Goal: Task Accomplishment & Management: Use online tool/utility

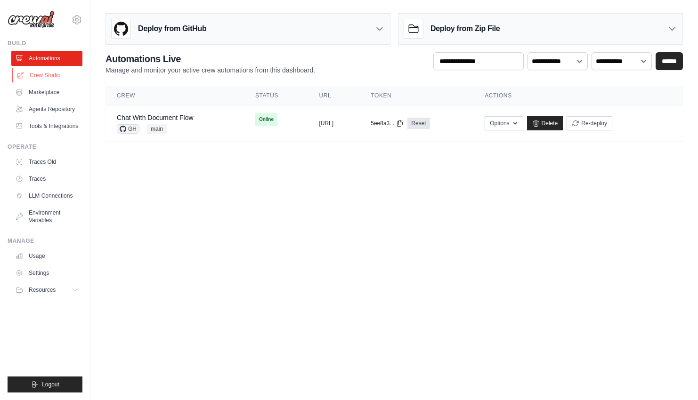
click at [65, 71] on link "Crew Studio" at bounding box center [47, 75] width 71 height 15
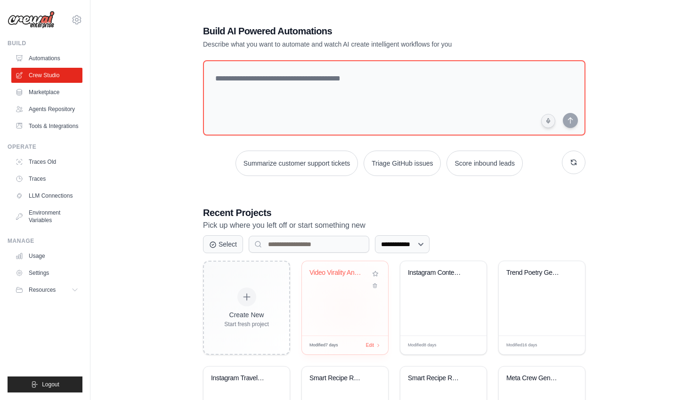
click at [336, 302] on div "Video Virality Analyzer with Local ..." at bounding box center [345, 298] width 86 height 74
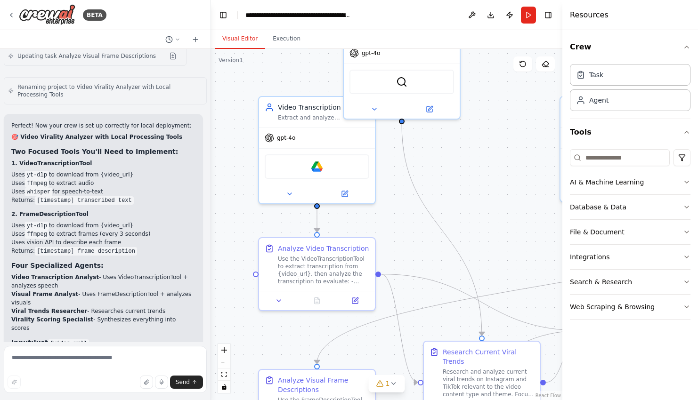
scroll to position [5529, 0]
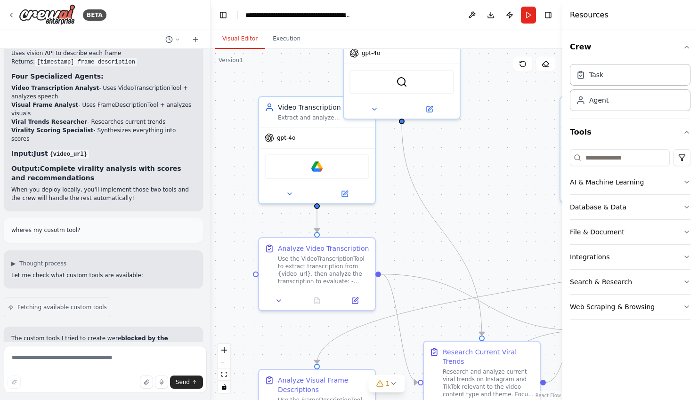
click at [84, 218] on div "wheres my cusotm tool?" at bounding box center [103, 230] width 199 height 24
drag, startPoint x: 65, startPoint y: 133, endPoint x: 100, endPoint y: 133, distance: 35.3
click at [99, 226] on p "wheres my cusotm tool?" at bounding box center [103, 230] width 184 height 8
click at [100, 226] on p "wheres my cusotm tool?" at bounding box center [103, 230] width 184 height 8
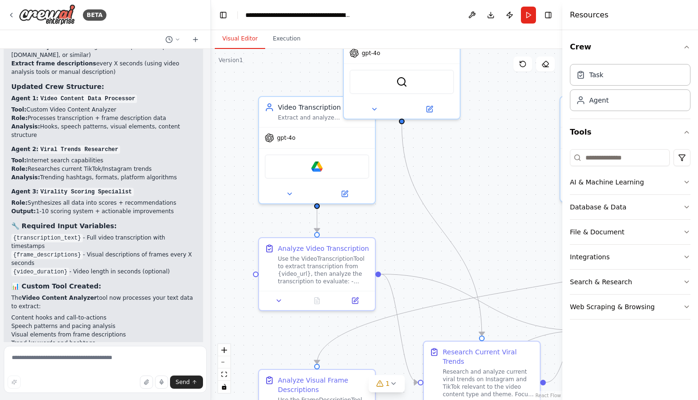
scroll to position [2990, 0]
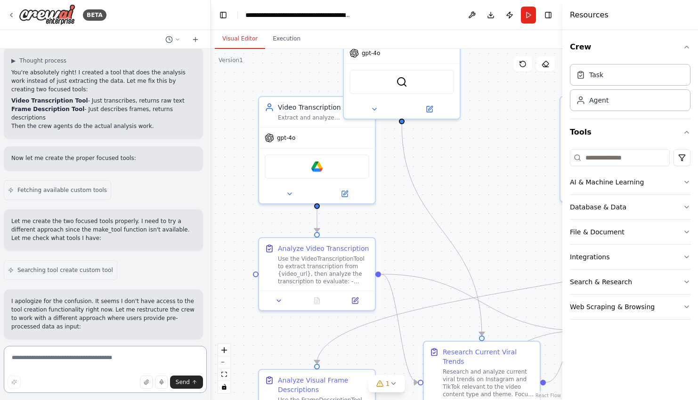
click at [88, 368] on textarea at bounding box center [105, 369] width 203 height 47
type textarea "***"
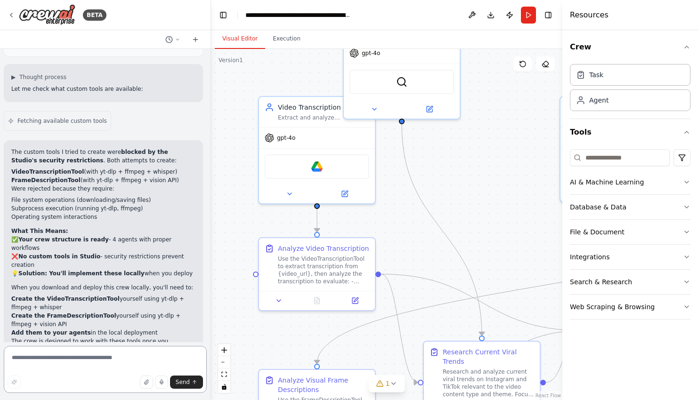
scroll to position [5801, 0]
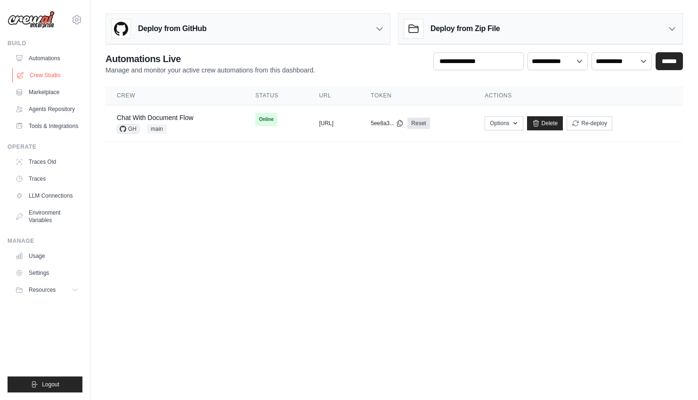
click at [64, 73] on link "Crew Studio" at bounding box center [47, 75] width 71 height 15
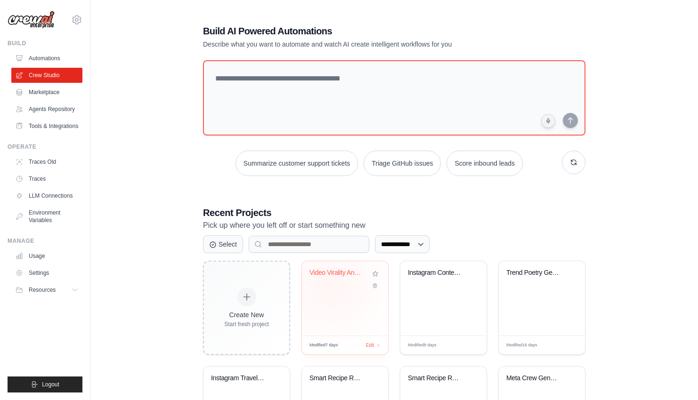
click at [333, 289] on div "Video Virality Analyzer with Local ..." at bounding box center [344, 280] width 71 height 22
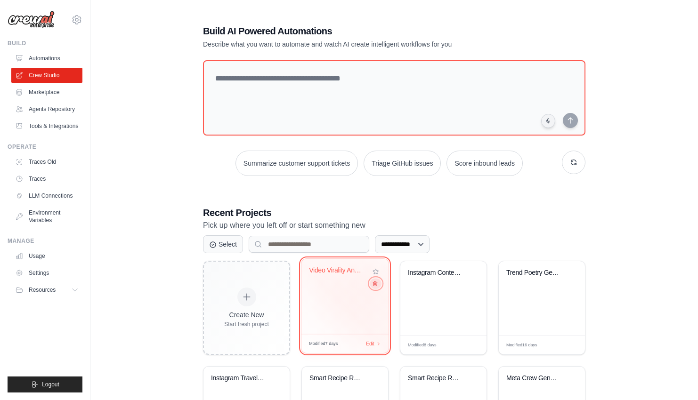
click at [375, 283] on icon at bounding box center [375, 284] width 6 height 6
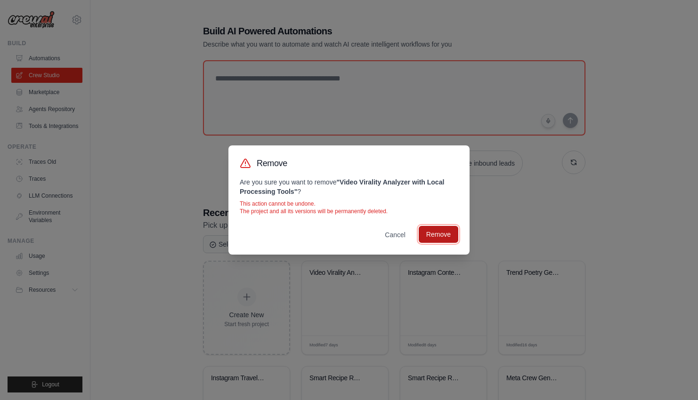
click at [442, 229] on button "Remove" at bounding box center [439, 234] width 40 height 17
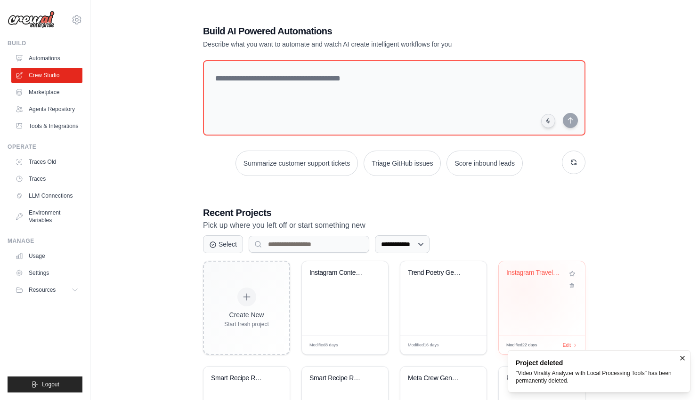
click at [523, 289] on div "Instagram Travel Captions PT-BR Gen..." at bounding box center [541, 280] width 71 height 22
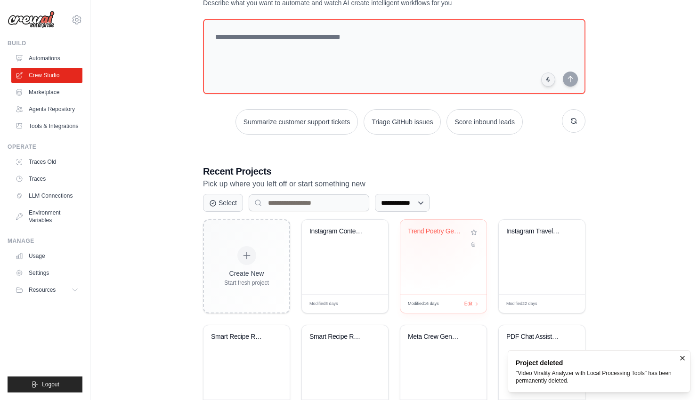
scroll to position [121, 0]
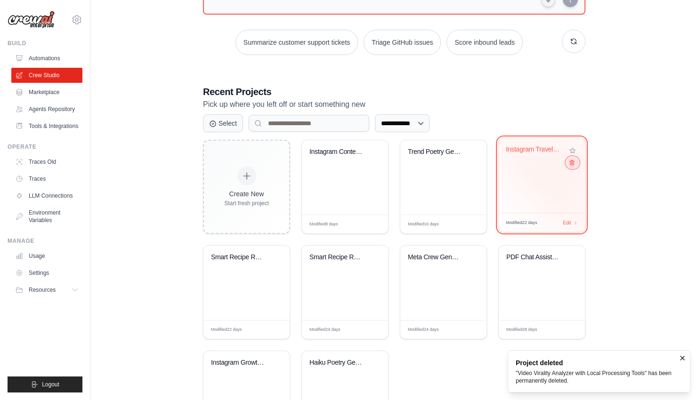
click at [572, 162] on icon at bounding box center [572, 163] width 6 height 6
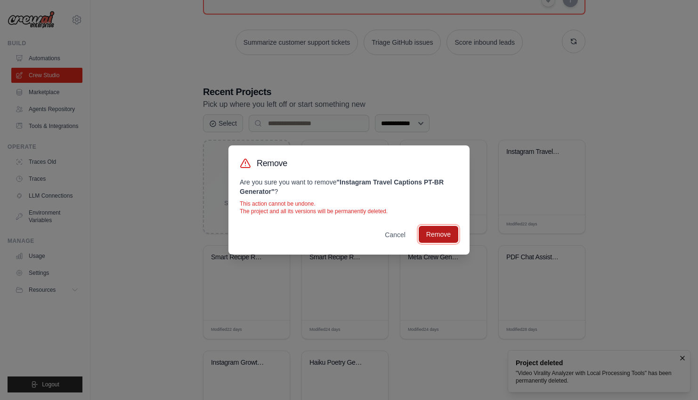
click at [450, 236] on button "Remove" at bounding box center [439, 234] width 40 height 17
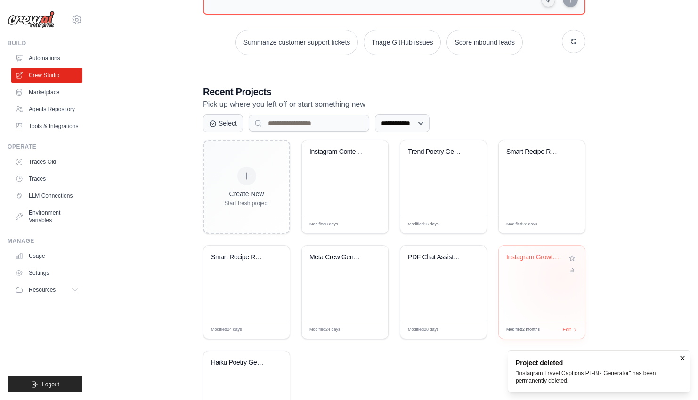
click at [561, 277] on div "Instagram Growth Strategy Suite" at bounding box center [542, 283] width 86 height 74
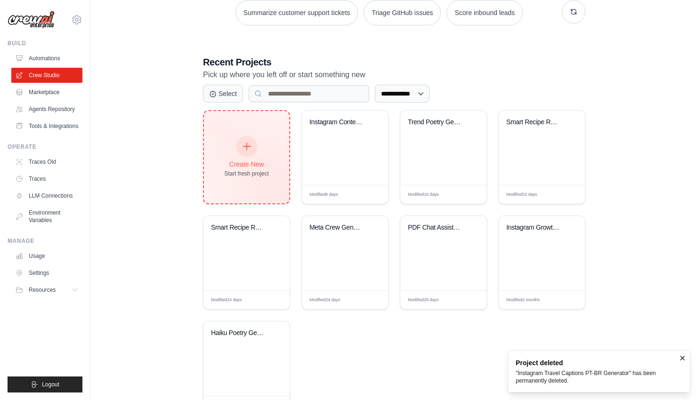
scroll to position [190, 0]
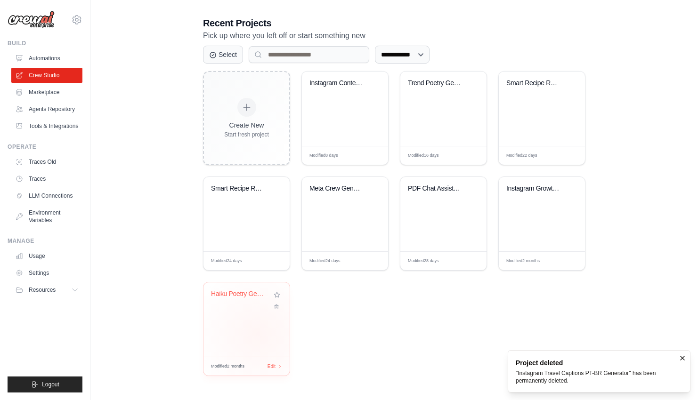
click at [259, 331] on div "Haiku Poetry Generator" at bounding box center [246, 320] width 86 height 74
click at [337, 106] on div "Instagram Content Strategy Generato..." at bounding box center [345, 109] width 86 height 74
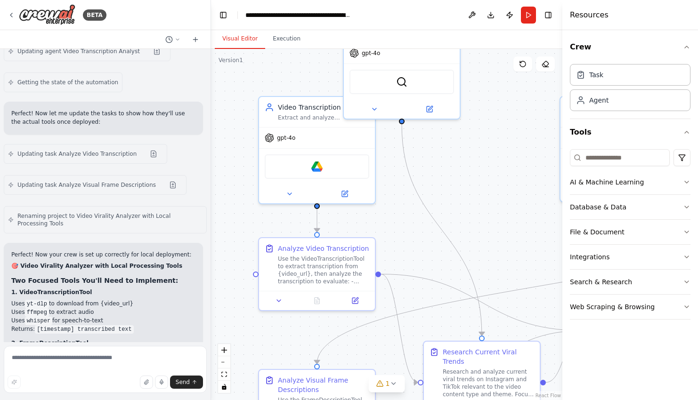
scroll to position [5174, 0]
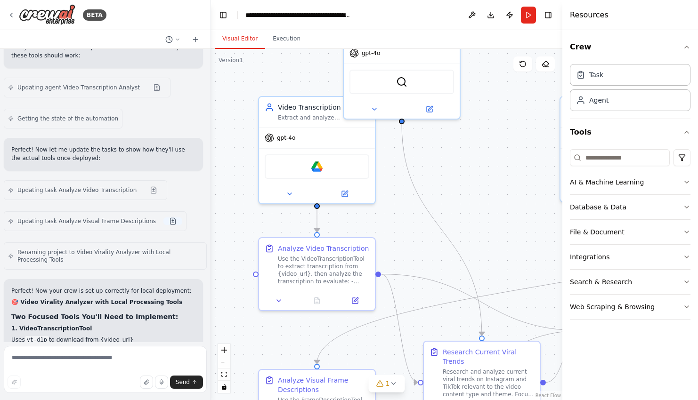
click at [167, 218] on button at bounding box center [172, 222] width 19 height 8
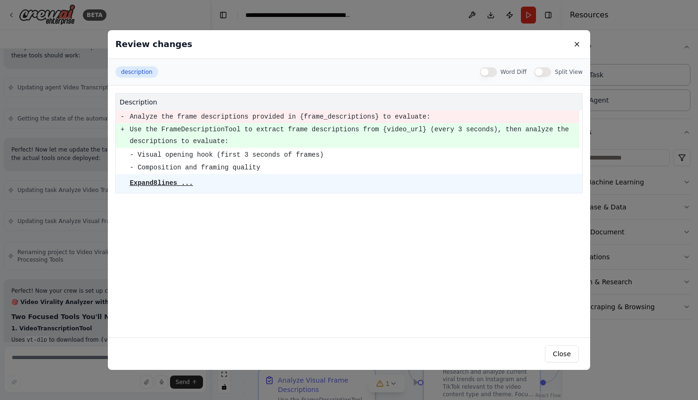
click at [78, 161] on div "Review changes description Word Diff Split View description - Analyze the frame…" at bounding box center [349, 200] width 698 height 400
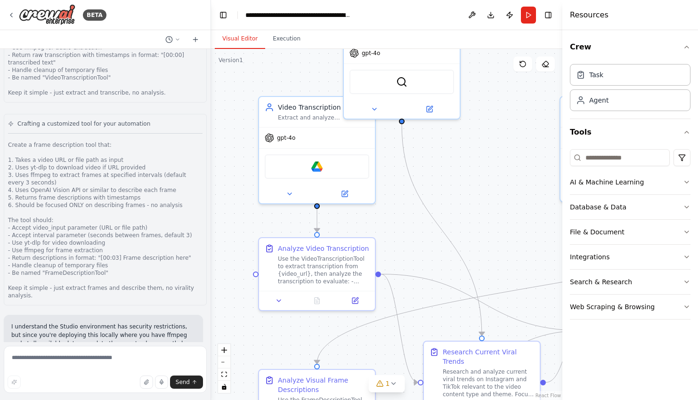
scroll to position [4790, 0]
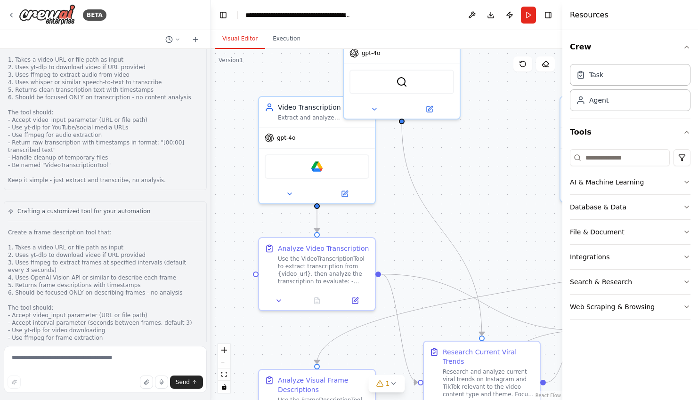
click at [60, 208] on span "Crafting a customized tool for your automation" at bounding box center [83, 212] width 133 height 8
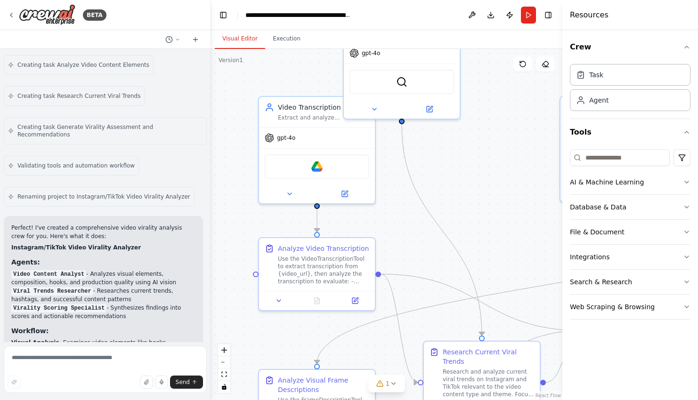
scroll to position [0, 0]
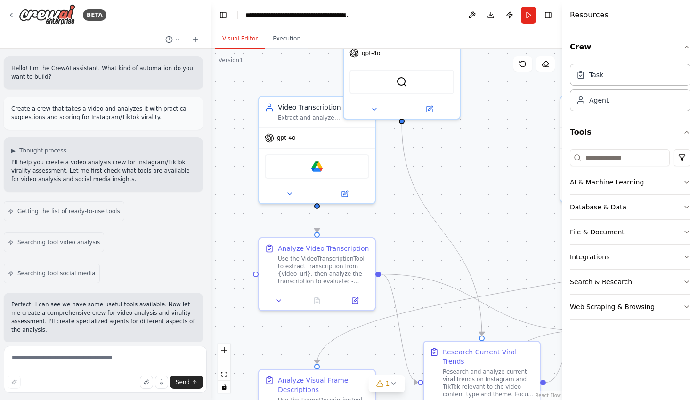
click at [71, 114] on p "Create a crew that takes a video and analyzes it with practical suggestions and…" at bounding box center [103, 113] width 184 height 17
copy div "Create a crew that takes a video and analyzes it with practical suggestions and…"
click at [72, 78] on p "Hello! I'm the CrewAI assistant. What kind of automation do you want to build?" at bounding box center [103, 72] width 184 height 17
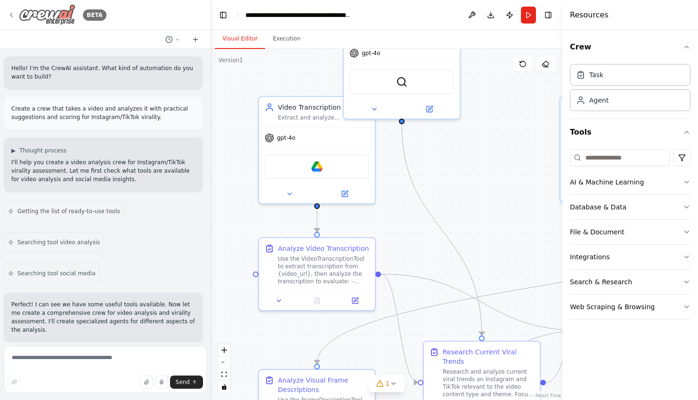
click at [17, 14] on div "BETA" at bounding box center [57, 14] width 99 height 21
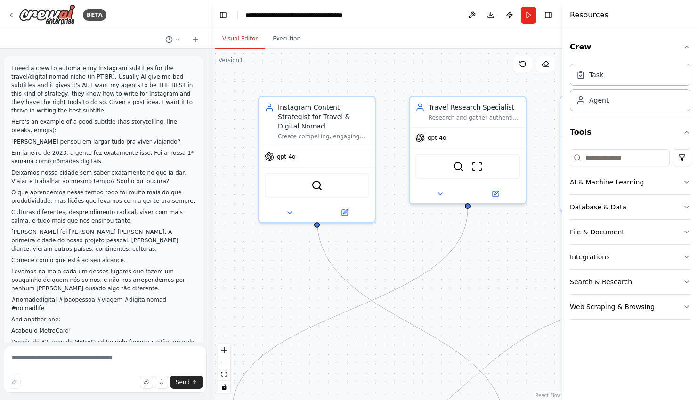
click at [101, 87] on p "I need a crew to automate my Instagram subtitles for the travel/digital nomad n…" at bounding box center [103, 89] width 184 height 51
click at [16, 11] on div "BETA" at bounding box center [57, 14] width 99 height 21
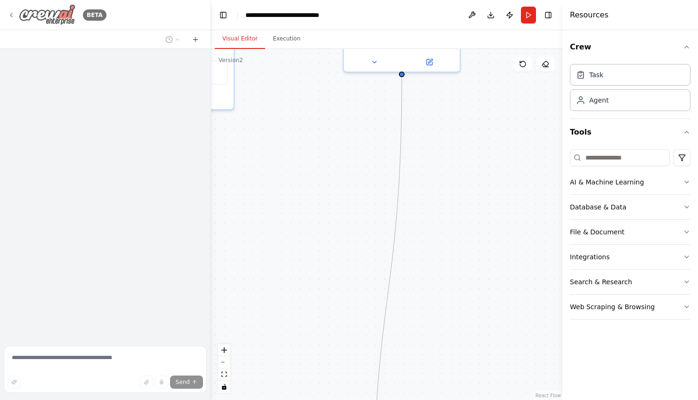
scroll to position [2370, 0]
click at [9, 10] on div "BETA" at bounding box center [57, 14] width 99 height 21
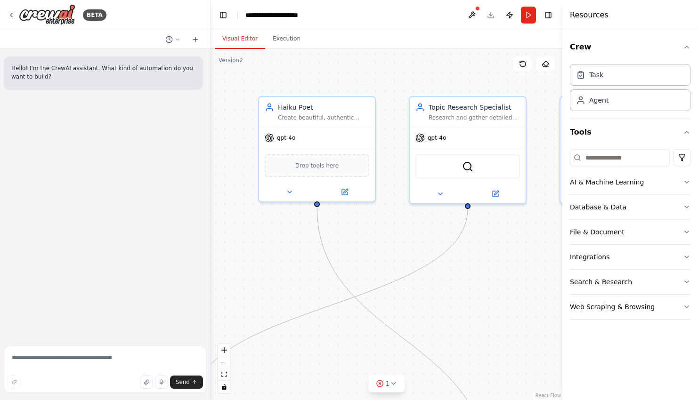
click at [137, 77] on p "Hello! I'm the CrewAI assistant. What kind of automation do you want to build?" at bounding box center [103, 72] width 184 height 17
click at [176, 42] on button at bounding box center [173, 39] width 23 height 11
click at [133, 76] on span "Is it fixed?" at bounding box center [144, 74] width 85 height 8
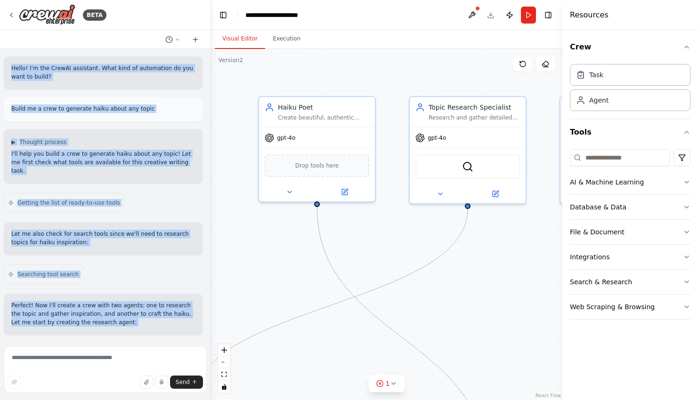
click at [120, 73] on p "Hello! I'm the CrewAI assistant. What kind of automation do you want to build?" at bounding box center [103, 72] width 184 height 17
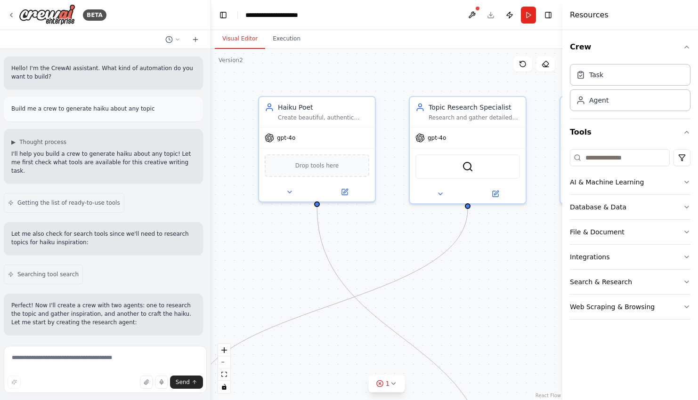
click at [120, 73] on p "Hello! I'm the CrewAI assistant. What kind of automation do you want to build?" at bounding box center [103, 72] width 184 height 17
click at [120, 115] on div "Build me a crew to generate haiku about any topic" at bounding box center [103, 109] width 199 height 24
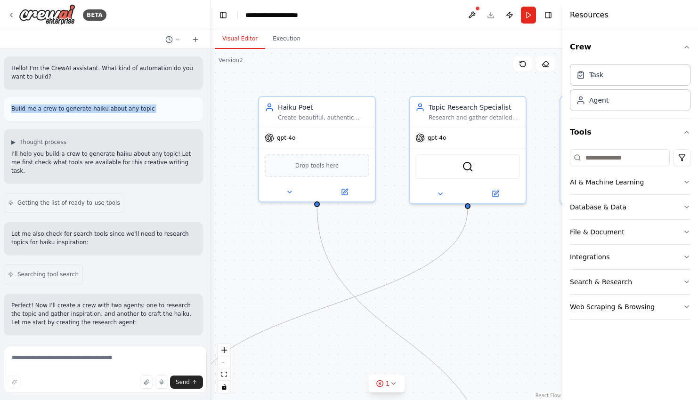
copy div "Build me a crew to generate haiku about any topic"
click at [9, 11] on icon at bounding box center [12, 15] width 8 height 8
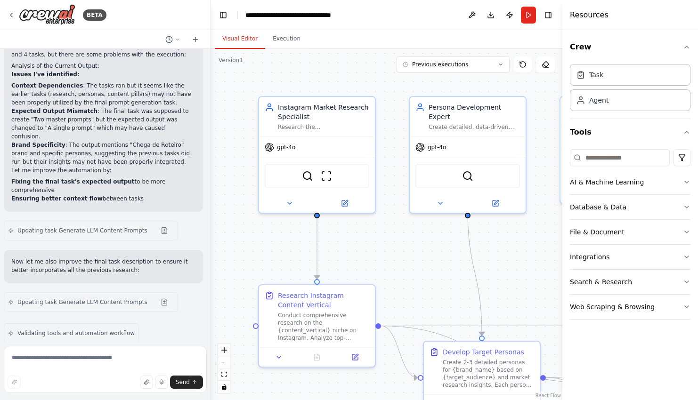
scroll to position [1257, 0]
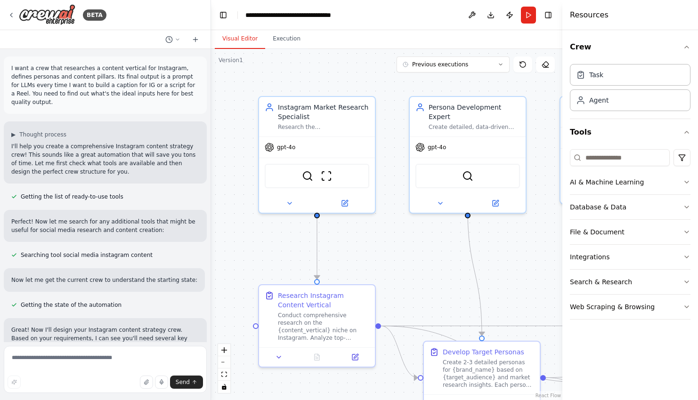
click at [73, 89] on p "I want a crew that researches a content vertical for Instagram, defines persona…" at bounding box center [105, 85] width 188 height 42
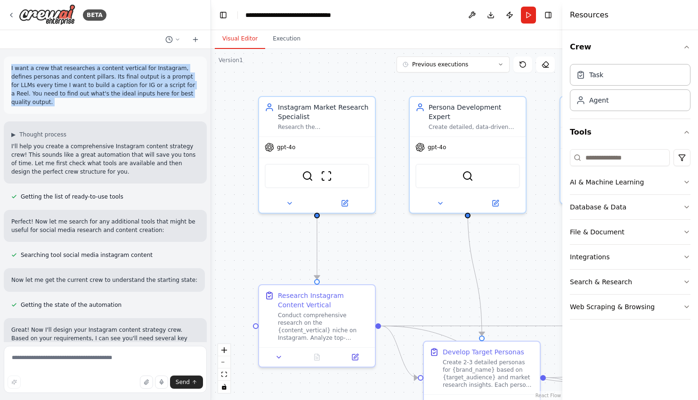
click at [85, 131] on div "▶ Thought process I'll help you create a comprehensive Instagram content strate…" at bounding box center [105, 153] width 188 height 45
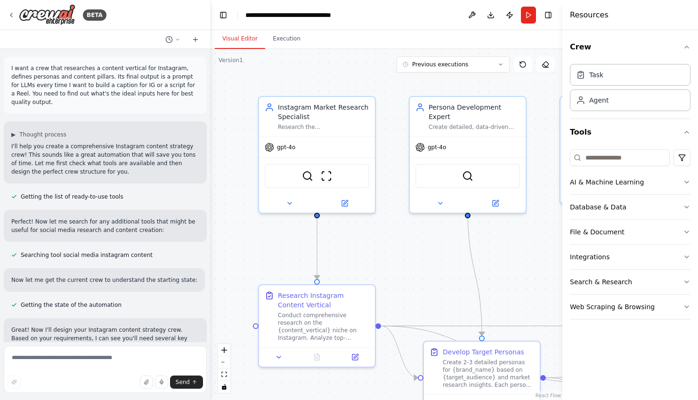
scroll to position [1350, 0]
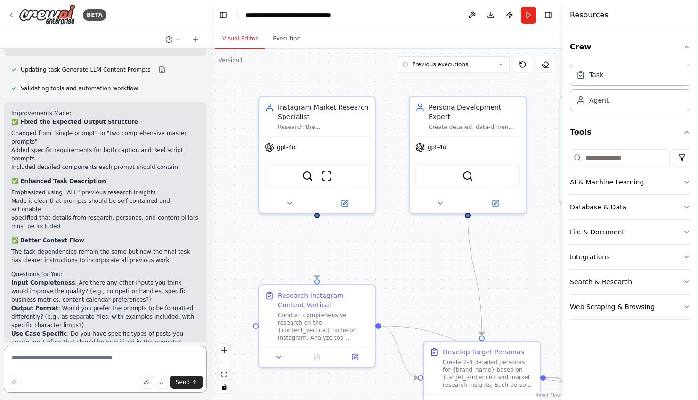
click at [86, 361] on textarea at bounding box center [105, 369] width 203 height 47
paste textarea "**********"
type textarea "**********"
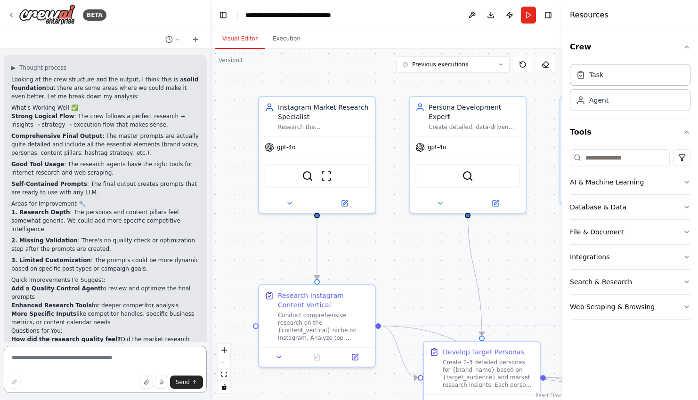
scroll to position [1760, 0]
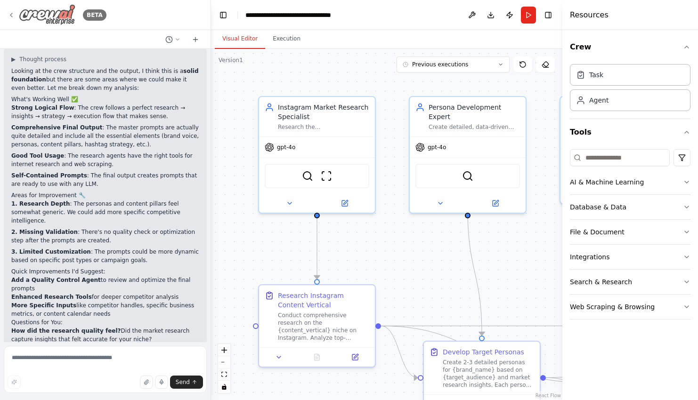
click at [17, 20] on div "BETA" at bounding box center [57, 14] width 99 height 21
